Goal: Task Accomplishment & Management: Manage account settings

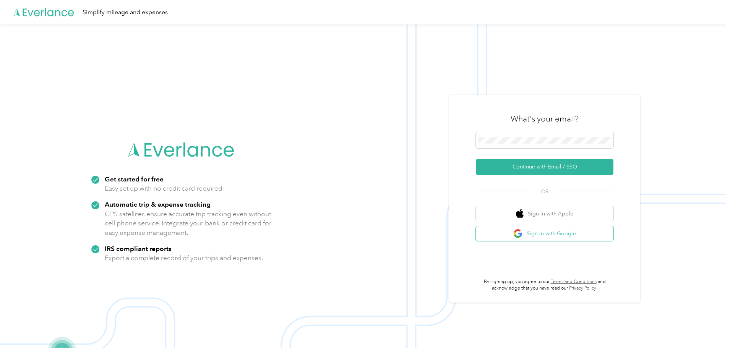
click at [531, 233] on button "Sign in with Google" at bounding box center [545, 233] width 138 height 15
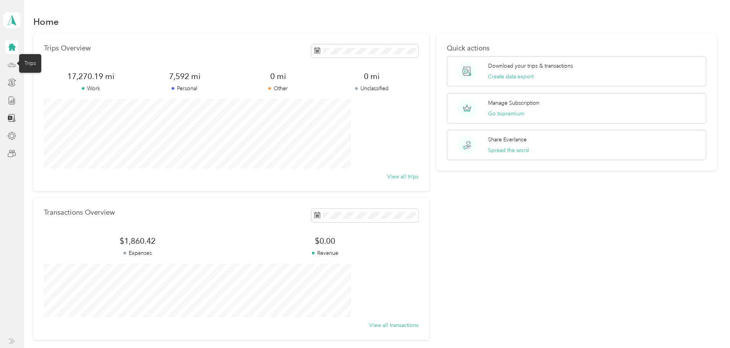
click at [12, 67] on icon at bounding box center [12, 65] width 8 height 8
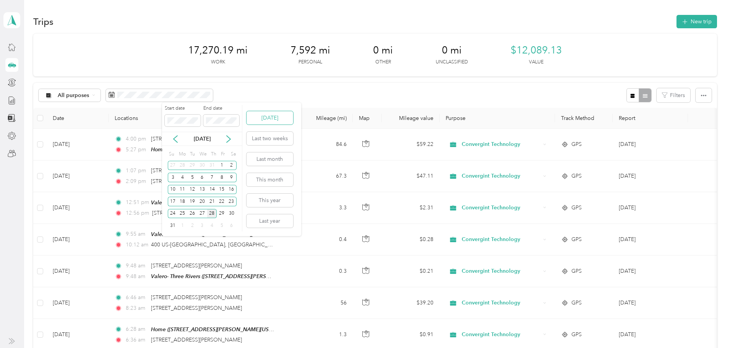
click at [265, 121] on button "[DATE]" at bounding box center [270, 117] width 47 height 13
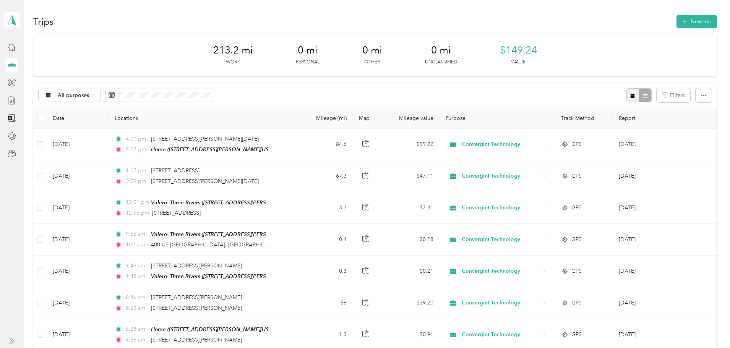
click at [630, 98] on icon "button" at bounding box center [632, 95] width 5 height 5
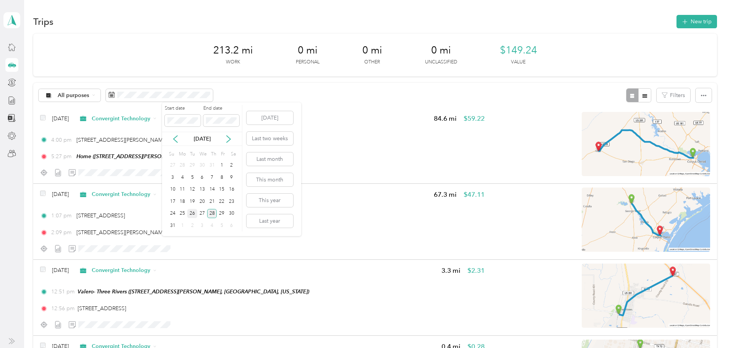
click at [192, 214] on div "26" at bounding box center [192, 214] width 10 height 10
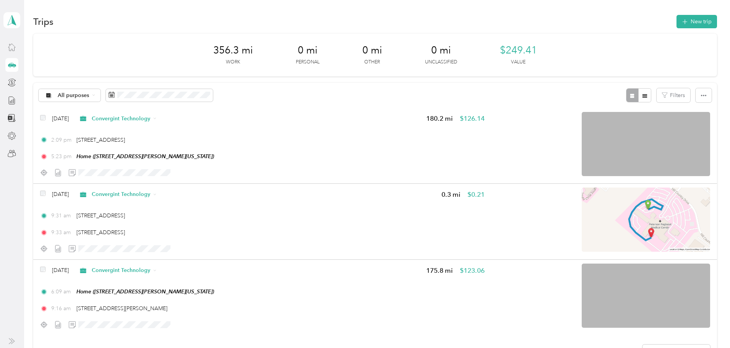
click at [10, 52] on div at bounding box center [11, 47] width 13 height 14
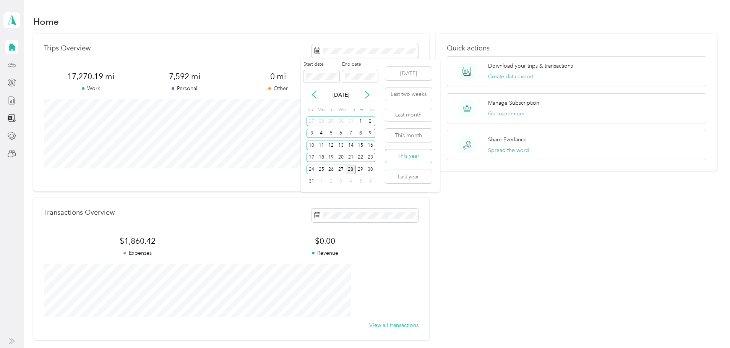
click at [403, 154] on button "This year" at bounding box center [408, 155] width 47 height 13
click at [367, 93] on icon at bounding box center [368, 95] width 8 height 8
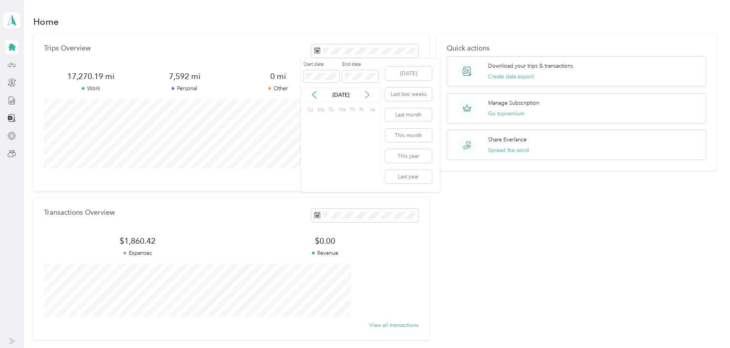
click at [367, 93] on icon at bounding box center [368, 95] width 8 height 8
click at [298, 32] on section "Home Trips Overview 17,270.19 mi Work 7,592 mi Personal 0 mi Other 0 mi Unclass…" at bounding box center [375, 176] width 684 height 327
click at [11, 44] on icon at bounding box center [11, 47] width 7 height 7
